Goal: Check status

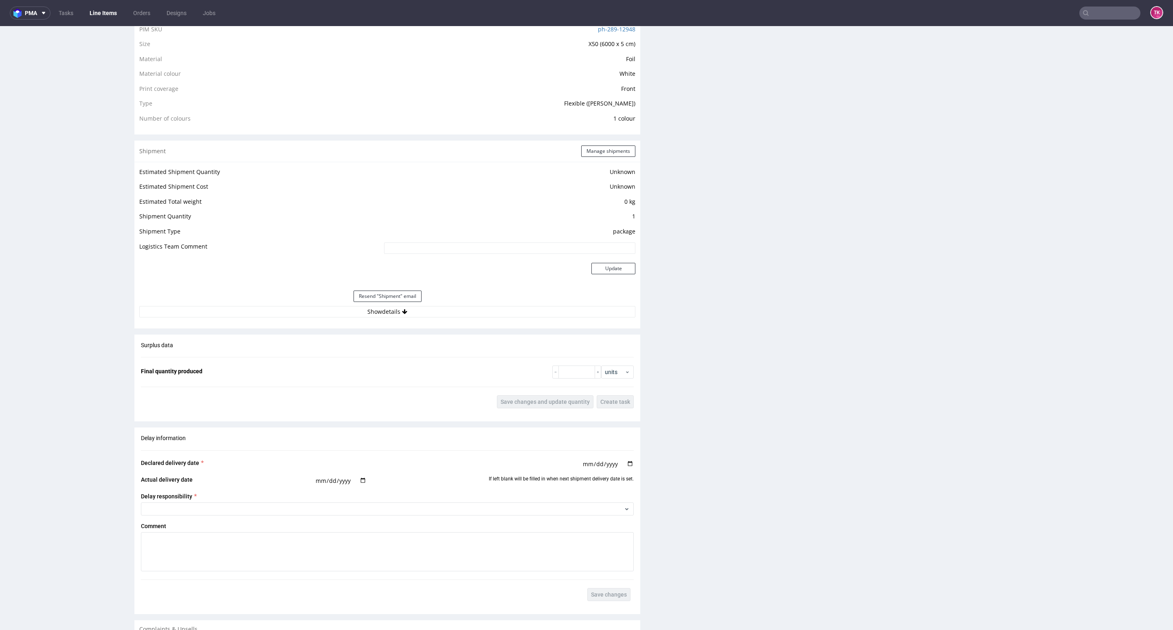
scroll to position [613, 0]
click at [542, 305] on button "Show details" at bounding box center [387, 310] width 496 height 11
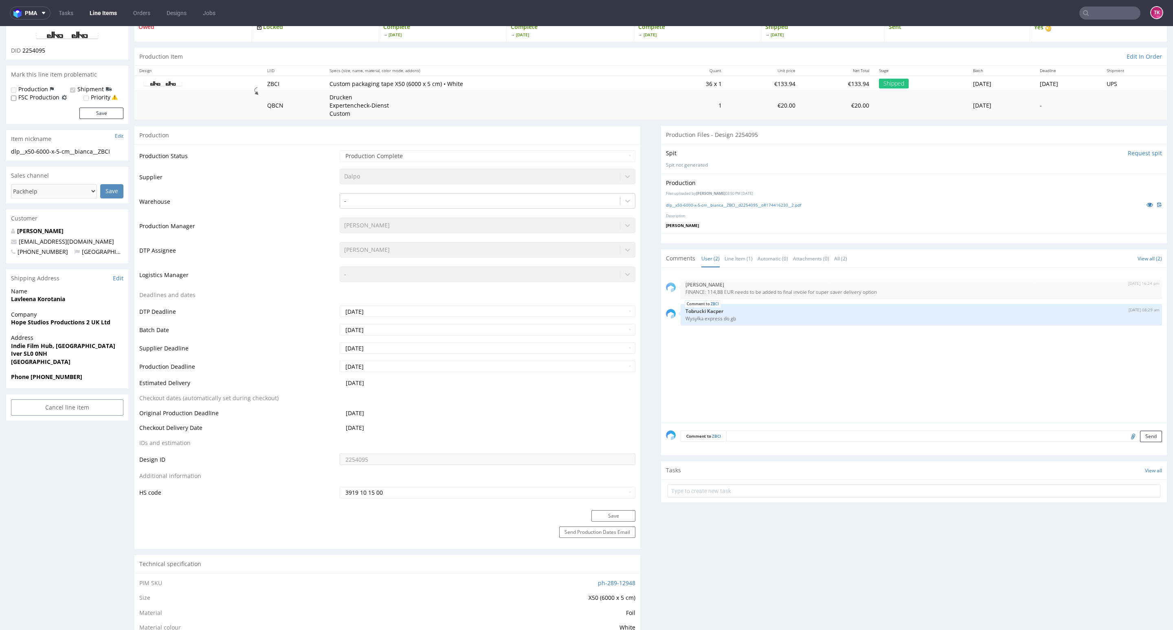
scroll to position [0, 0]
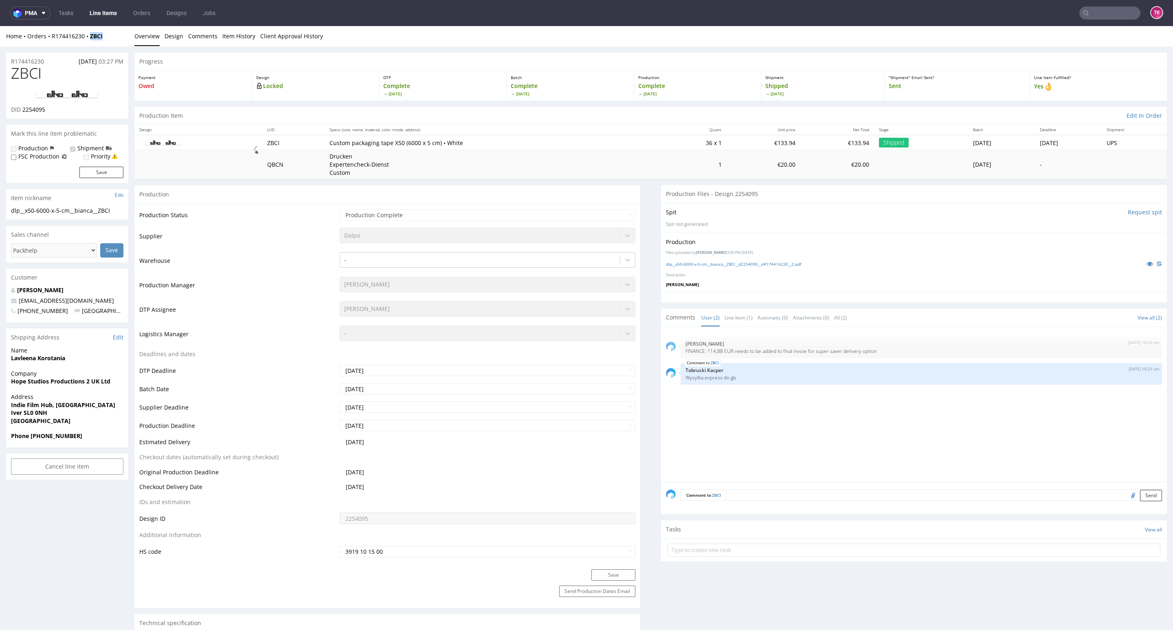
drag, startPoint x: 113, startPoint y: 35, endPoint x: 85, endPoint y: 43, distance: 29.0
click at [85, 43] on div "Home Orders R174416230 ZBCI Overview Design Comments Item History Client Approv…" at bounding box center [586, 36] width 1173 height 20
copy strong "ZBCI"
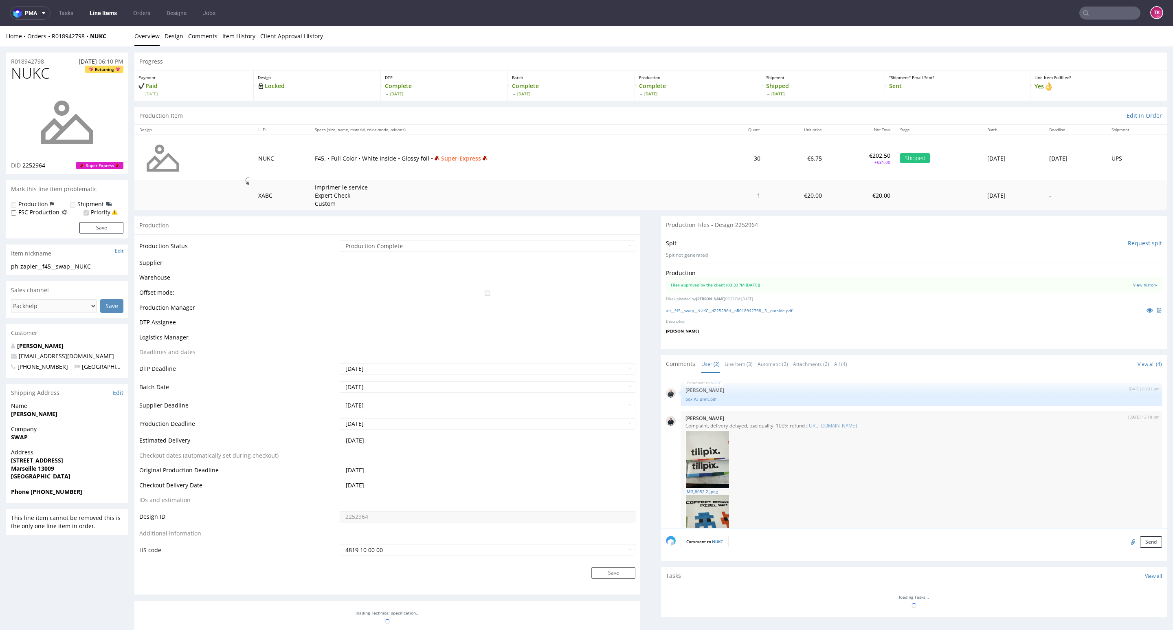
scroll to position [79, 0]
